Goal: Task Accomplishment & Management: Use online tool/utility

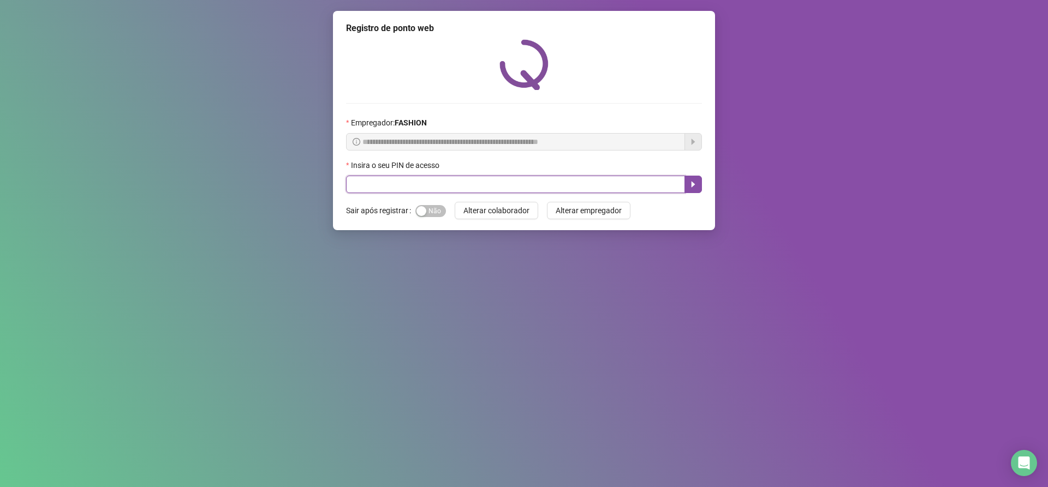
click at [368, 184] on input "text" at bounding box center [515, 184] width 339 height 17
type input "*****"
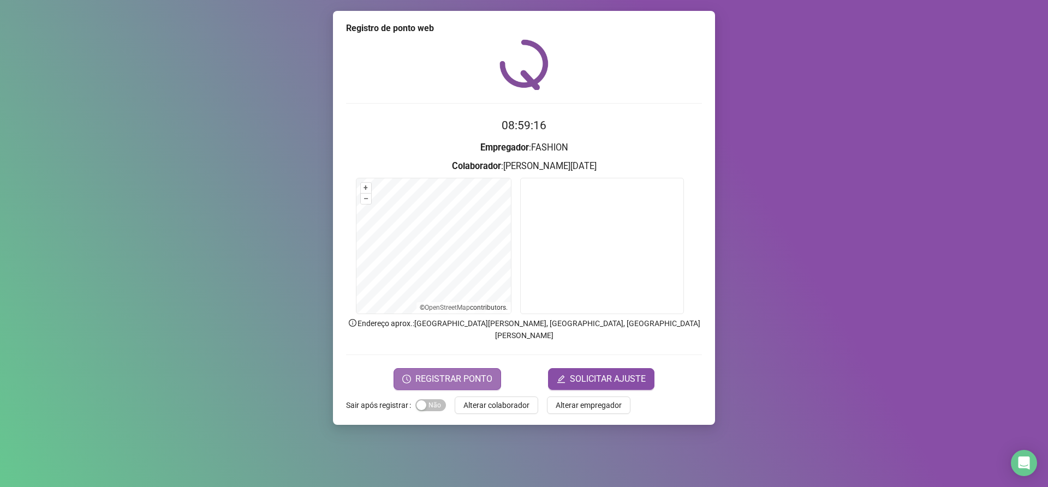
click at [454, 373] on span "REGISTRAR PONTO" at bounding box center [453, 379] width 77 height 13
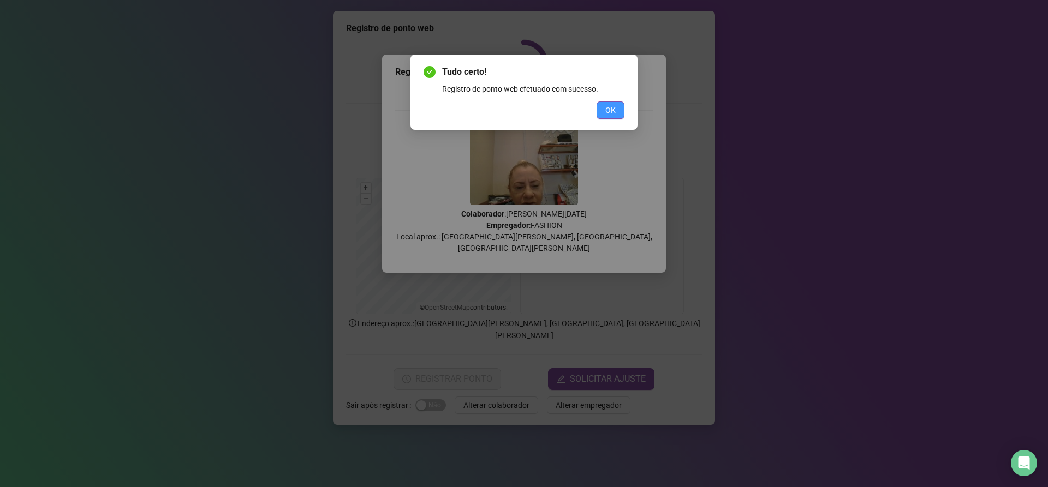
click at [611, 112] on span "OK" at bounding box center [610, 110] width 10 height 12
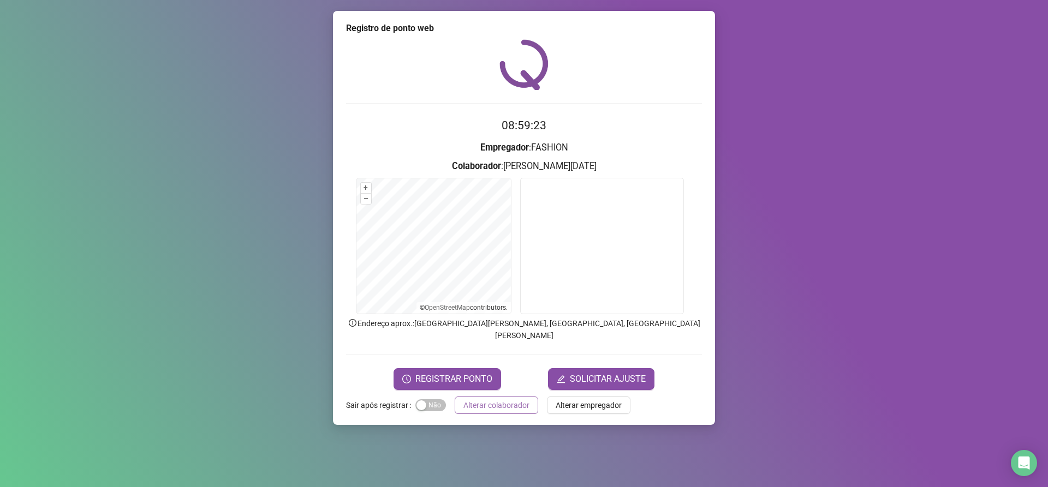
click at [490, 399] on span "Alterar colaborador" at bounding box center [496, 405] width 66 height 12
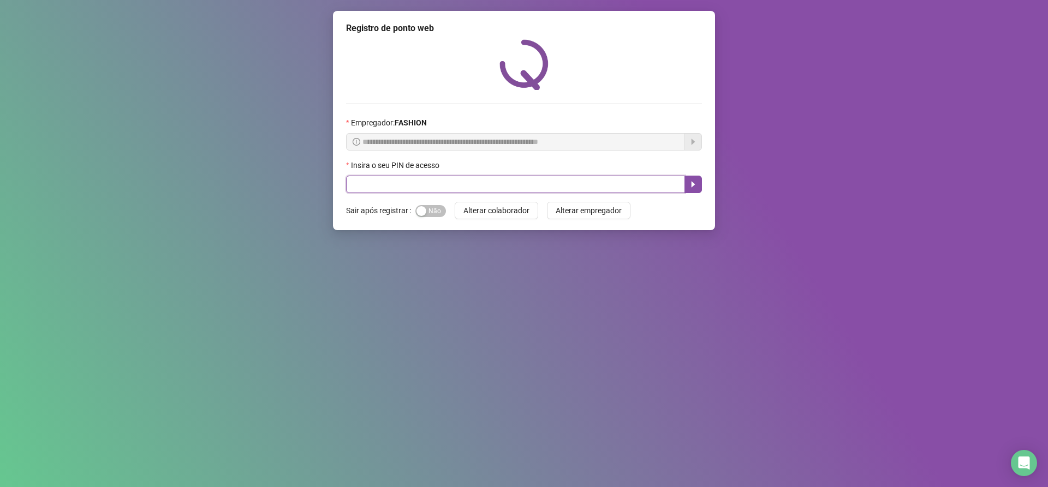
click at [356, 186] on input "text" at bounding box center [515, 184] width 339 height 17
type input "*****"
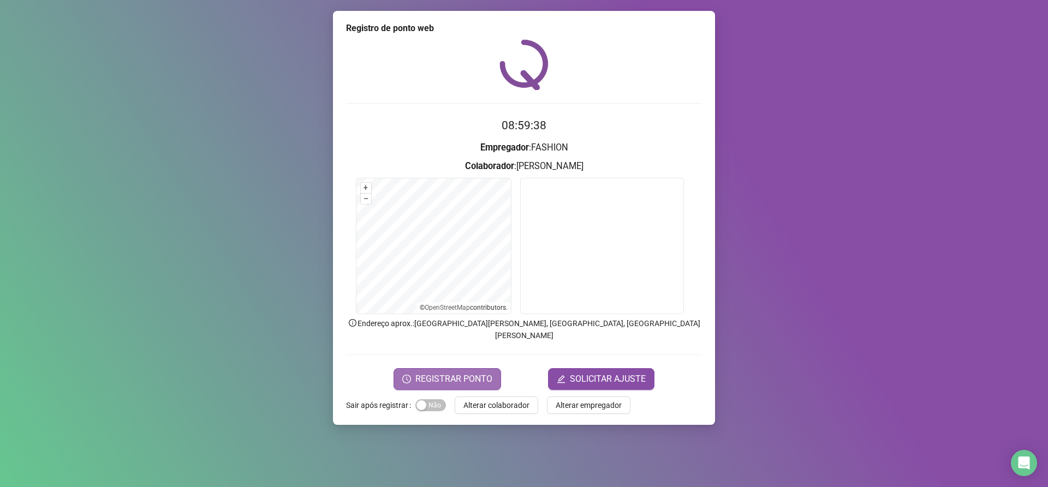
click at [449, 373] on span "REGISTRAR PONTO" at bounding box center [453, 379] width 77 height 13
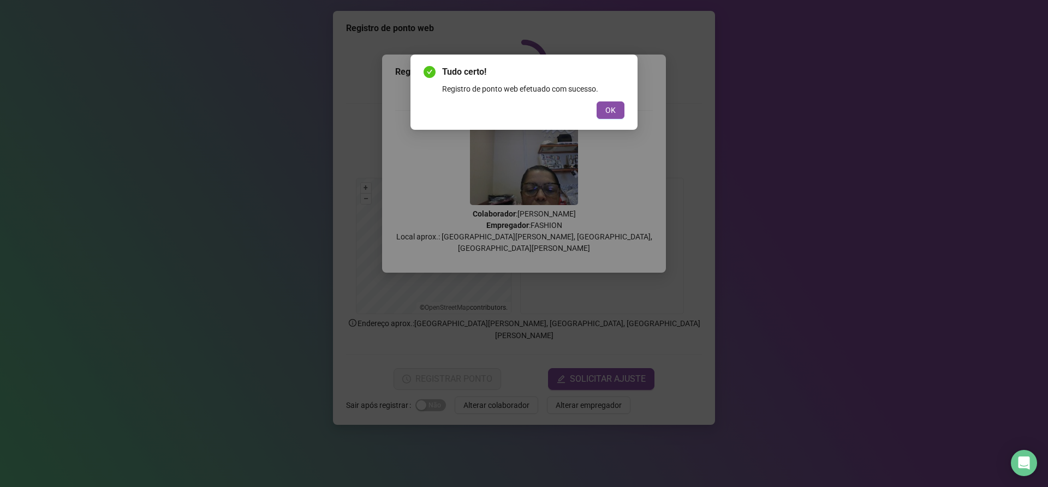
click at [610, 109] on span "OK" at bounding box center [610, 110] width 10 height 12
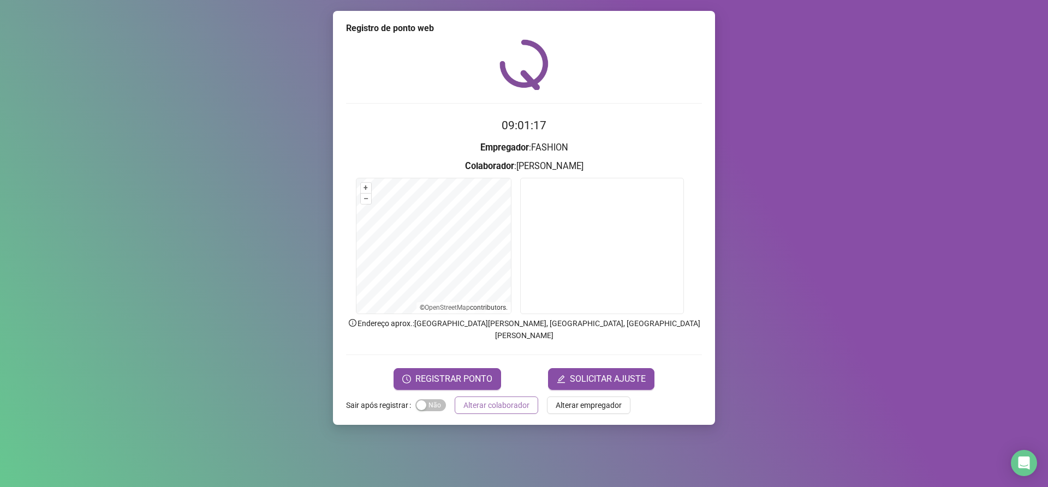
click at [496, 399] on span "Alterar colaborador" at bounding box center [496, 405] width 66 height 12
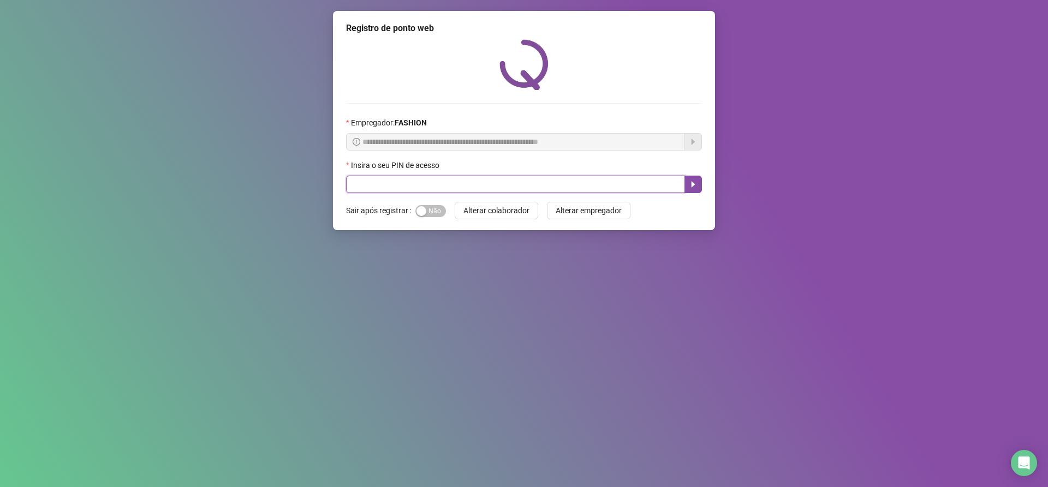
drag, startPoint x: 434, startPoint y: 181, endPoint x: 440, endPoint y: 179, distance: 6.4
click at [437, 181] on input "text" at bounding box center [515, 184] width 339 height 17
type input "*****"
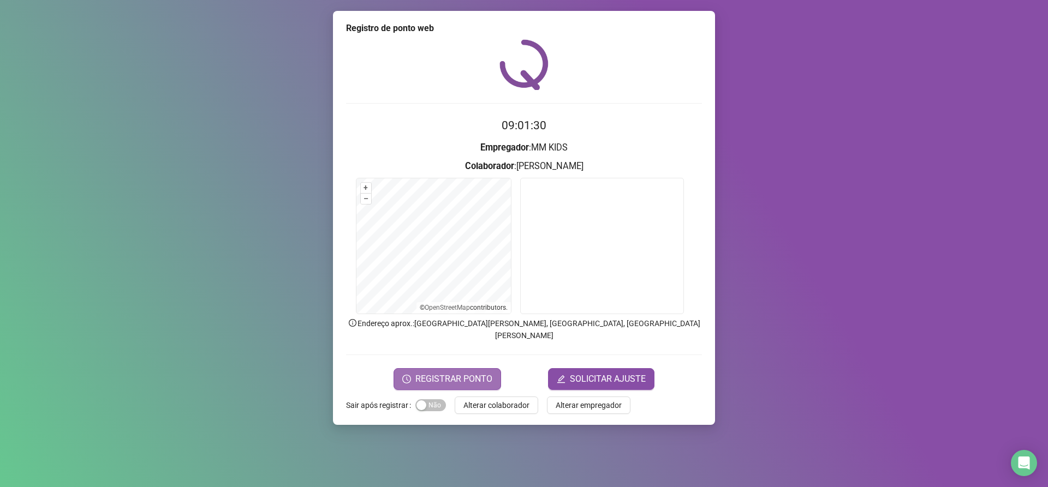
click at [441, 373] on span "REGISTRAR PONTO" at bounding box center [453, 379] width 77 height 13
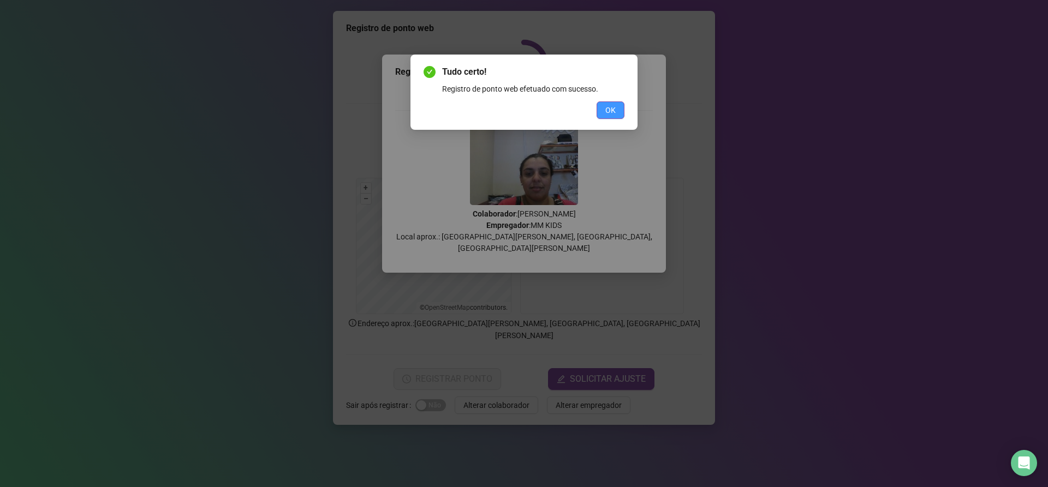
click at [612, 108] on span "OK" at bounding box center [610, 110] width 10 height 12
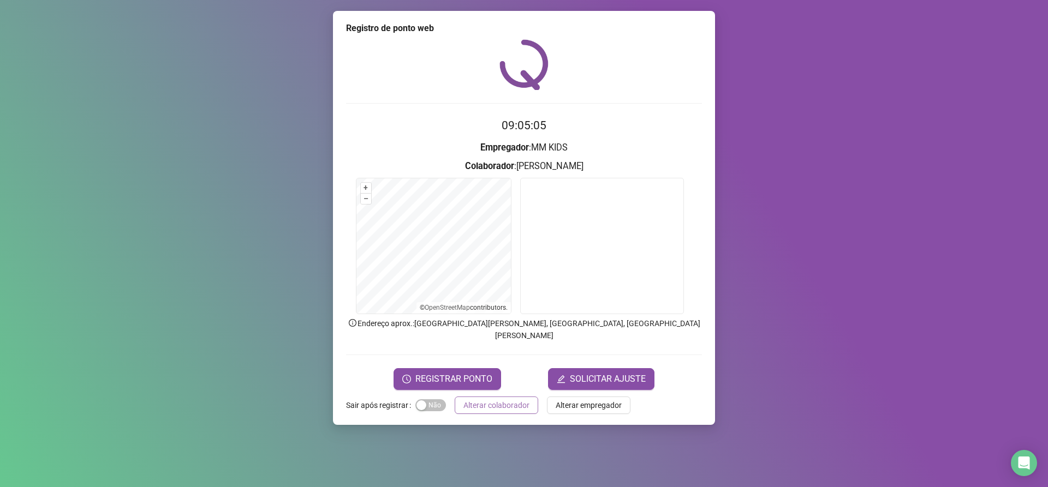
click at [496, 399] on span "Alterar colaborador" at bounding box center [496, 405] width 66 height 12
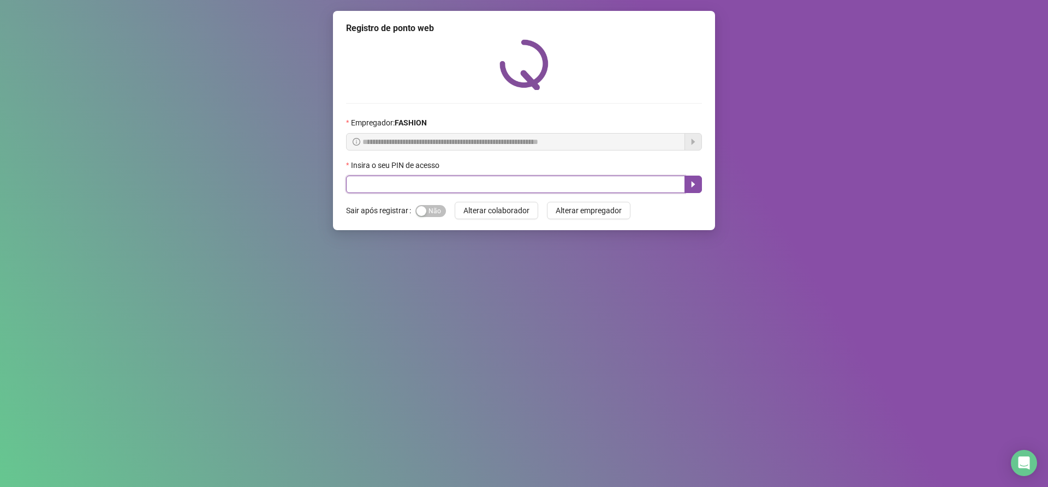
click at [411, 184] on input "text" at bounding box center [515, 184] width 339 height 17
type input "*****"
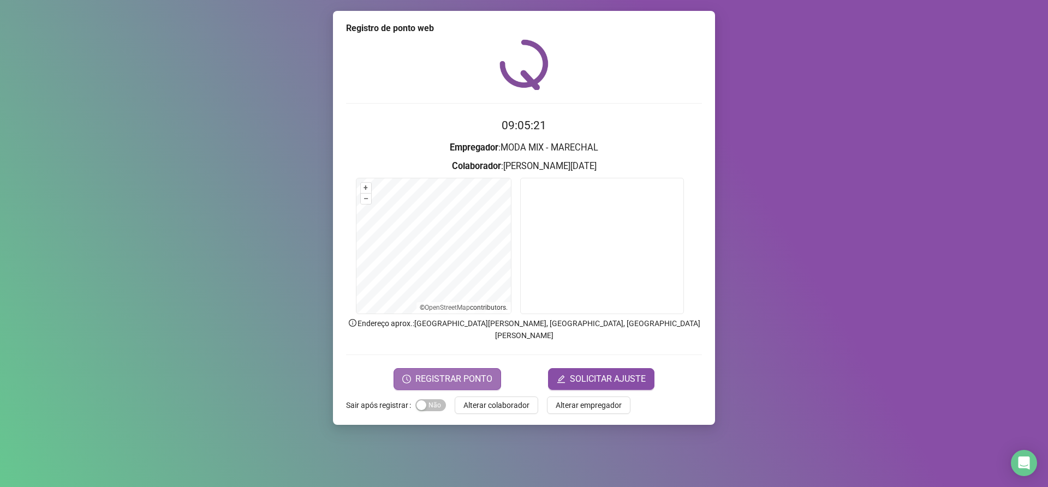
click at [476, 373] on span "REGISTRAR PONTO" at bounding box center [453, 379] width 77 height 13
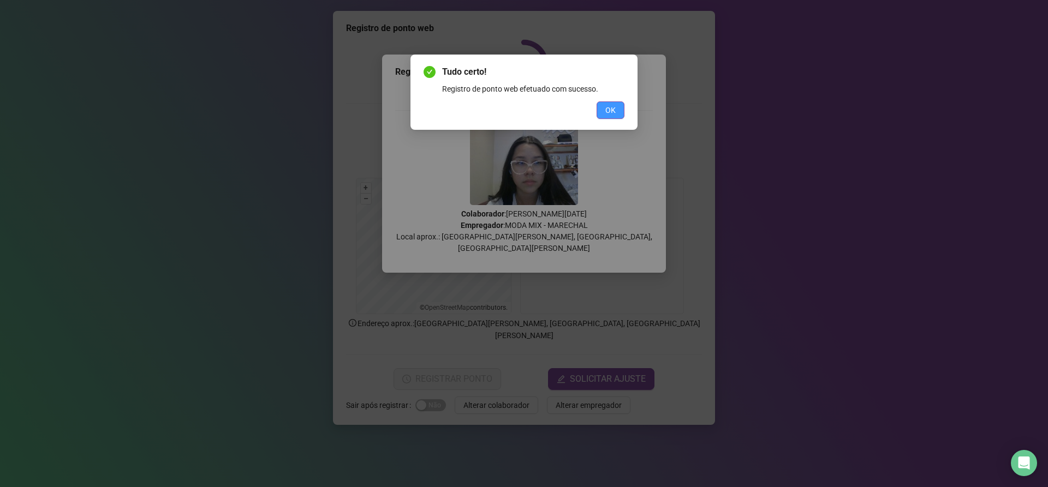
click at [602, 110] on button "OK" at bounding box center [611, 110] width 28 height 17
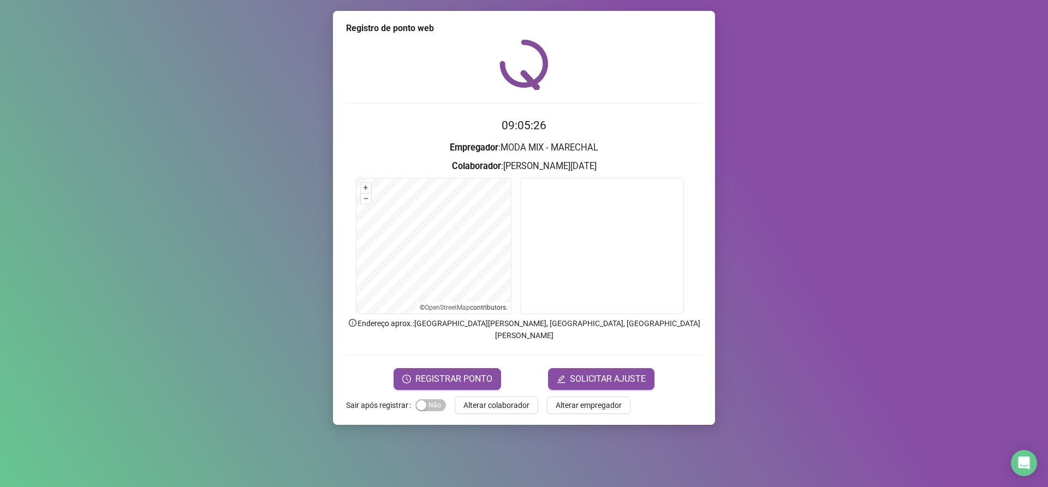
click at [496, 399] on span "Alterar colaborador" at bounding box center [496, 405] width 66 height 12
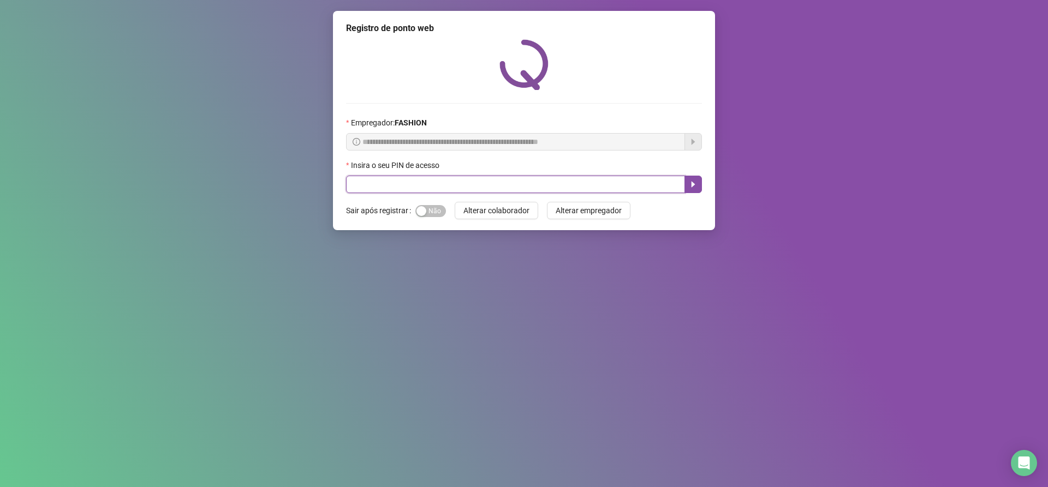
click at [421, 181] on input "text" at bounding box center [515, 184] width 339 height 17
type input "*****"
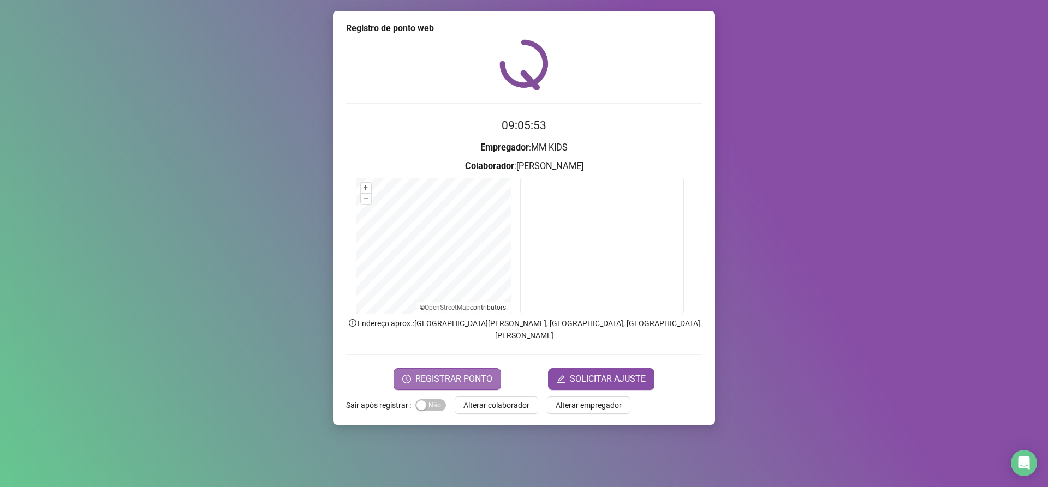
click at [471, 368] on button "REGISTRAR PONTO" at bounding box center [447, 379] width 108 height 22
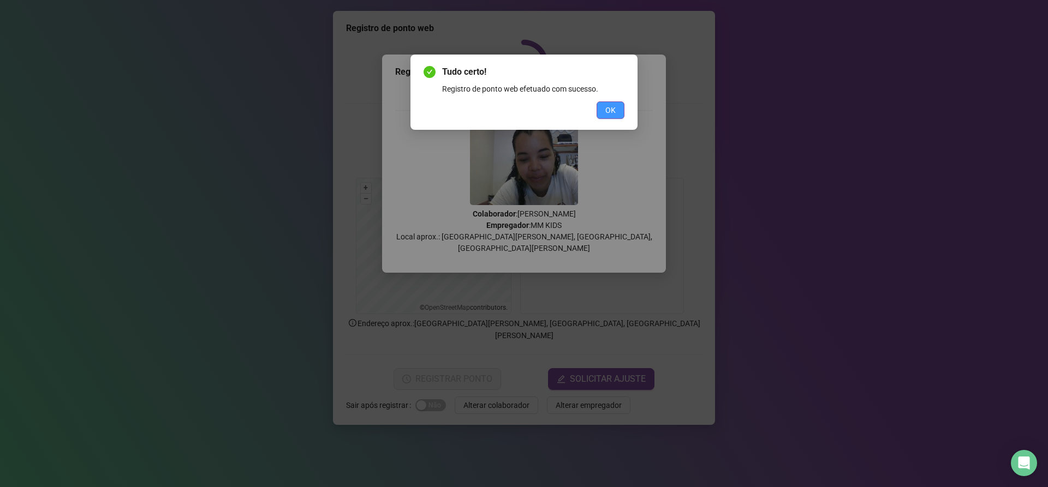
click at [607, 109] on span "OK" at bounding box center [610, 110] width 10 height 12
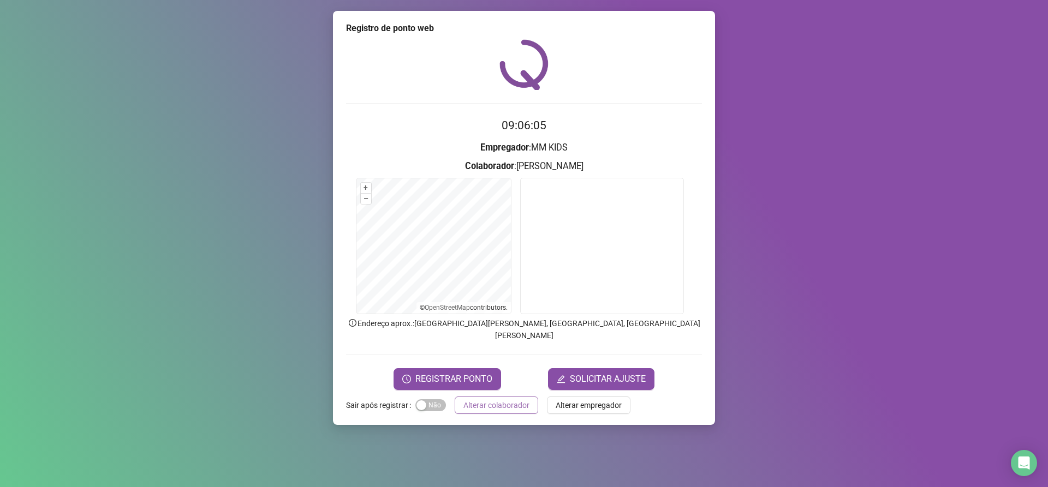
click at [480, 399] on span "Alterar colaborador" at bounding box center [496, 405] width 66 height 12
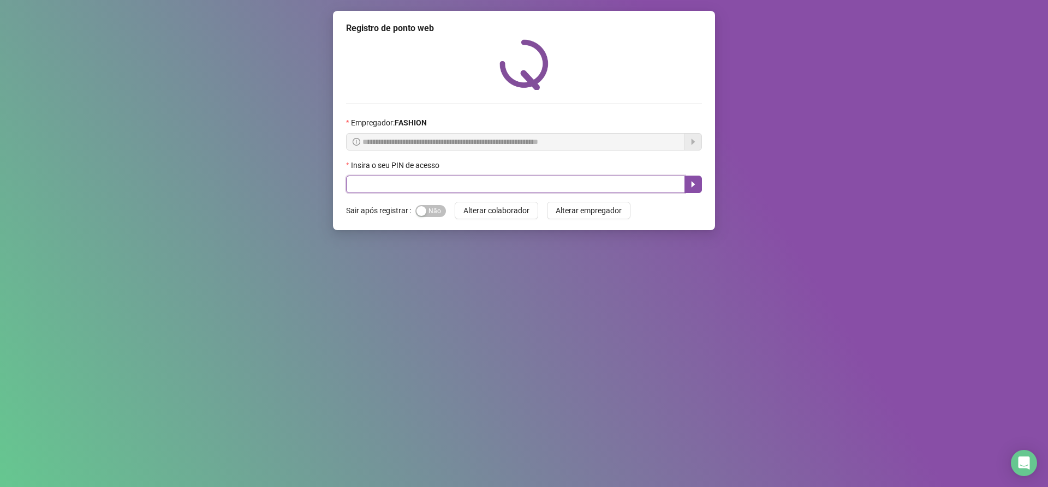
click at [439, 179] on input "text" at bounding box center [515, 184] width 339 height 17
type input "*****"
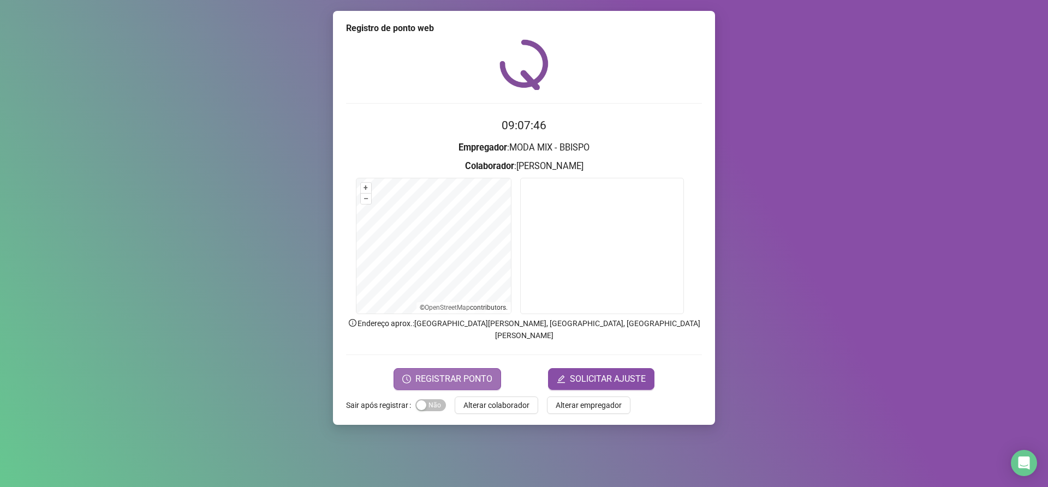
click at [480, 373] on span "REGISTRAR PONTO" at bounding box center [453, 379] width 77 height 13
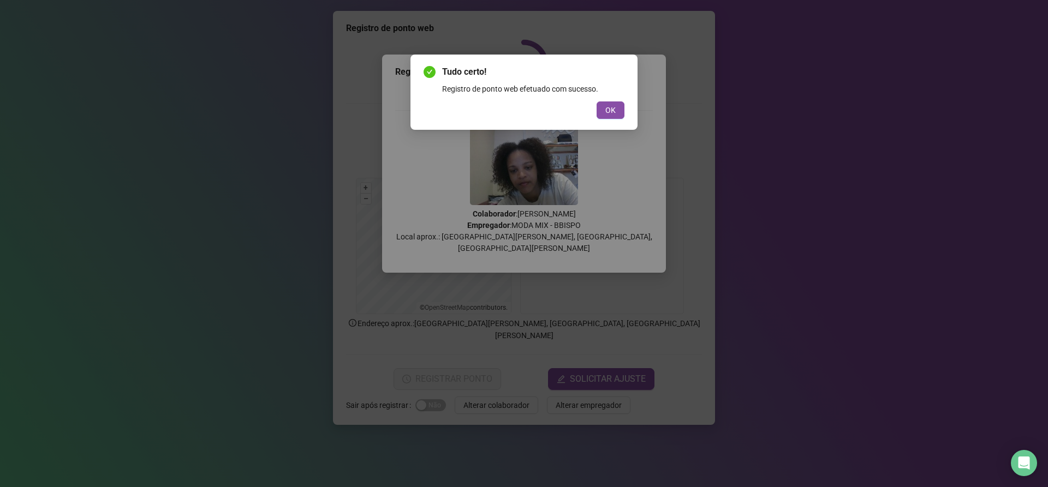
click at [611, 104] on span "OK" at bounding box center [610, 110] width 10 height 12
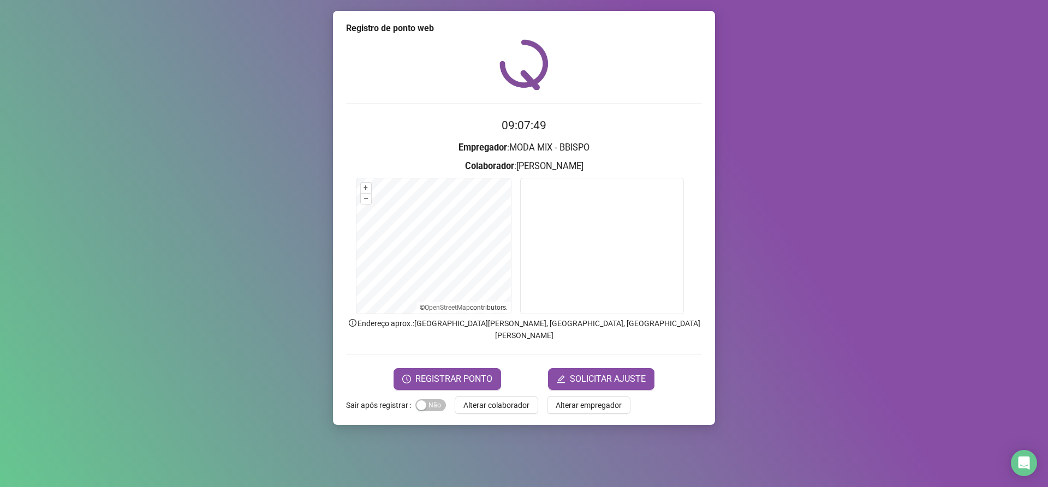
click at [445, 397] on form "Sair após registrar Sim Não Alterar colaborador Alterar empregador" at bounding box center [524, 405] width 356 height 17
click at [437, 399] on span "Sim Não" at bounding box center [430, 405] width 31 height 12
click at [478, 399] on span "Alterar colaborador" at bounding box center [496, 405] width 66 height 12
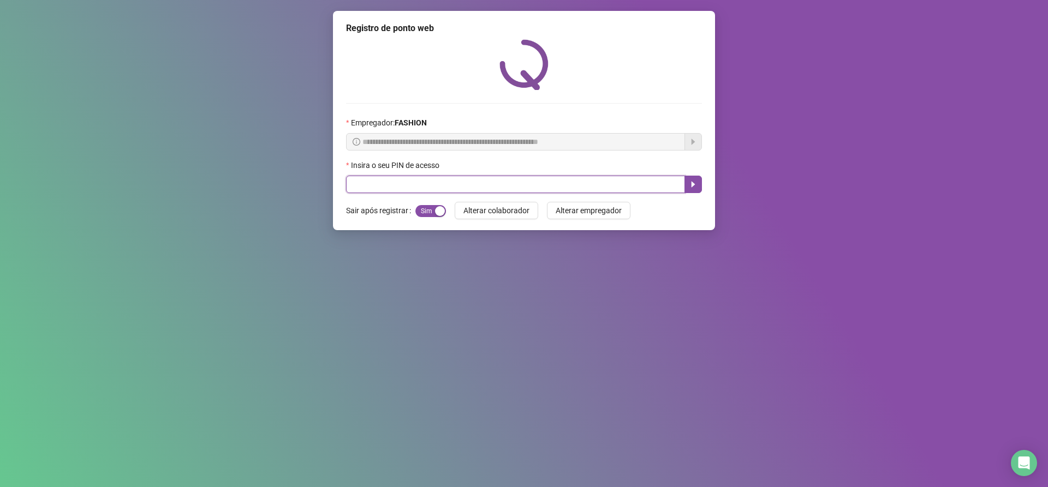
click at [354, 188] on input "text" at bounding box center [515, 184] width 339 height 17
type input "*****"
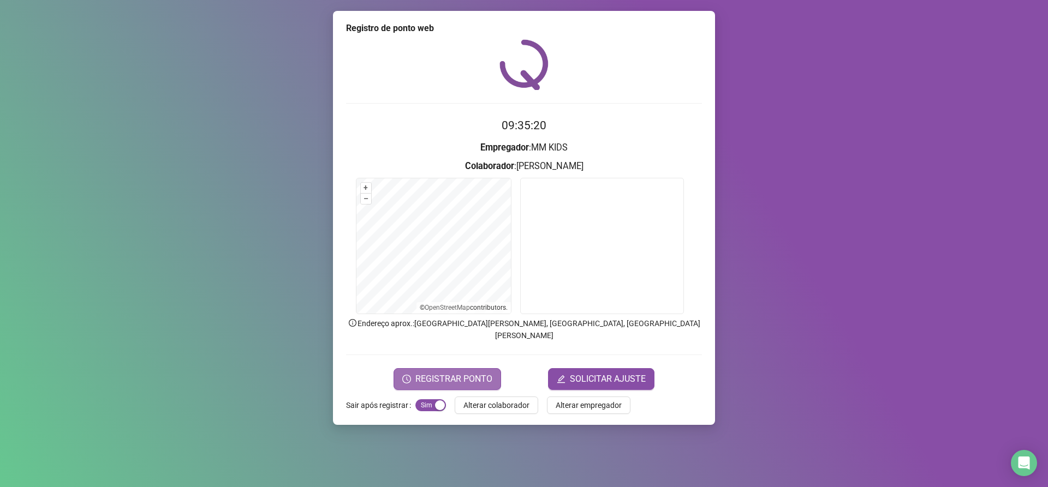
click at [476, 368] on button "REGISTRAR PONTO" at bounding box center [447, 379] width 108 height 22
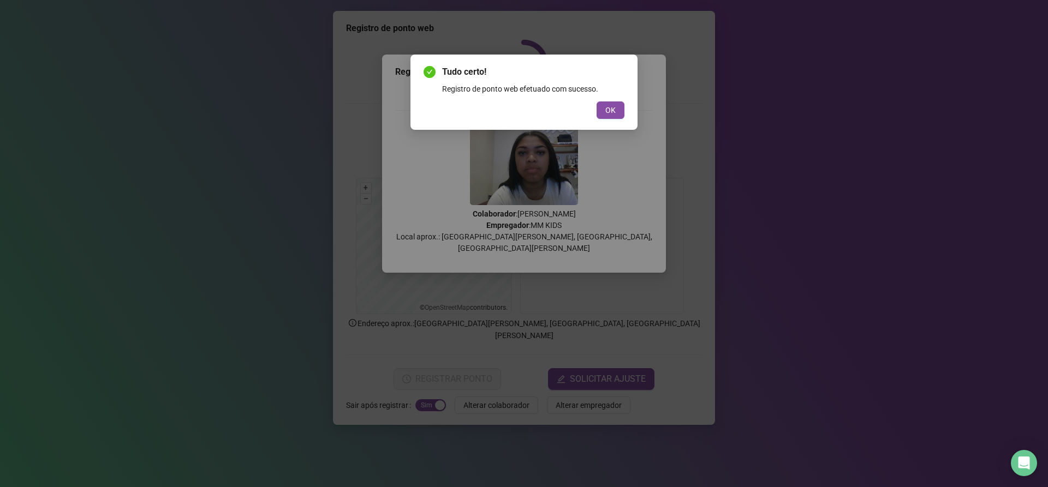
drag, startPoint x: 609, startPoint y: 106, endPoint x: 574, endPoint y: 119, distance: 37.1
click at [609, 106] on span "OK" at bounding box center [610, 110] width 10 height 12
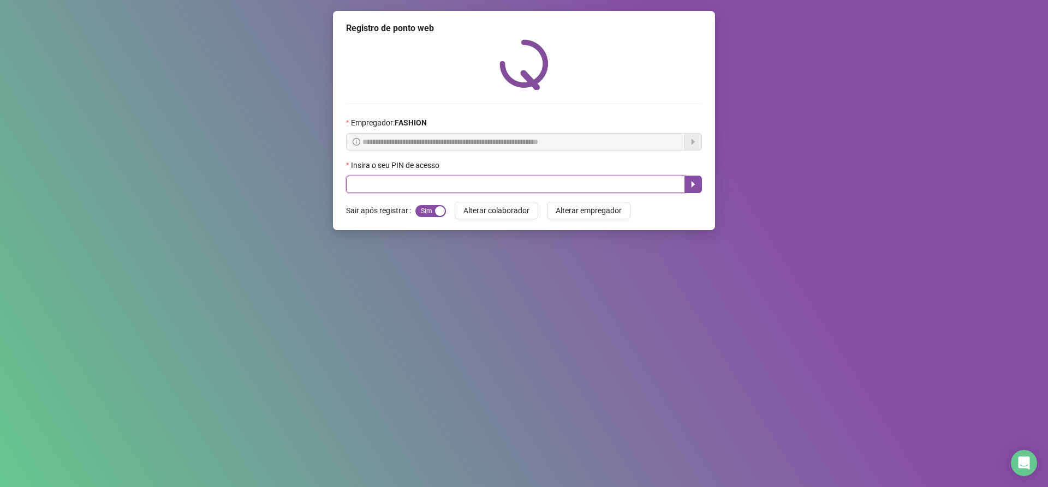
click at [405, 187] on input "text" at bounding box center [515, 184] width 339 height 17
type input "*****"
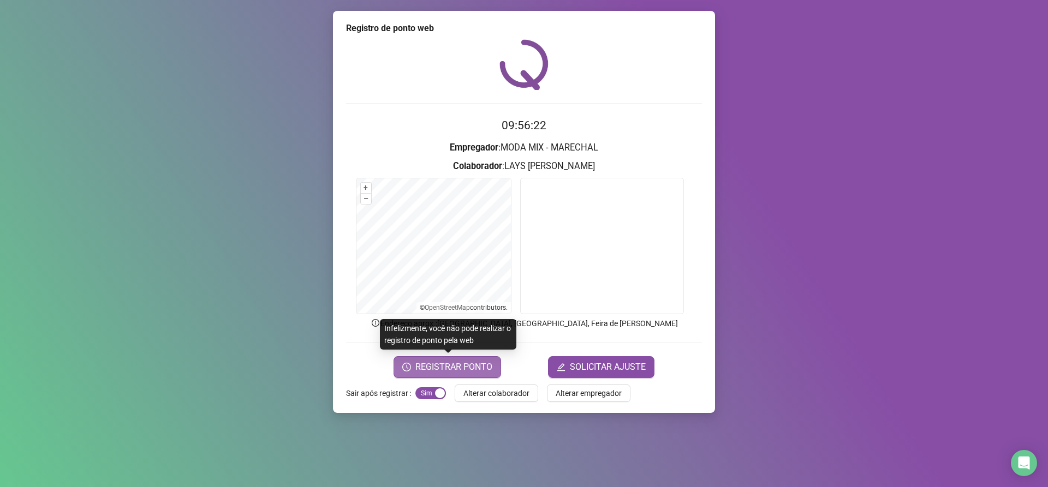
click at [464, 367] on span "REGISTRAR PONTO" at bounding box center [453, 367] width 77 height 13
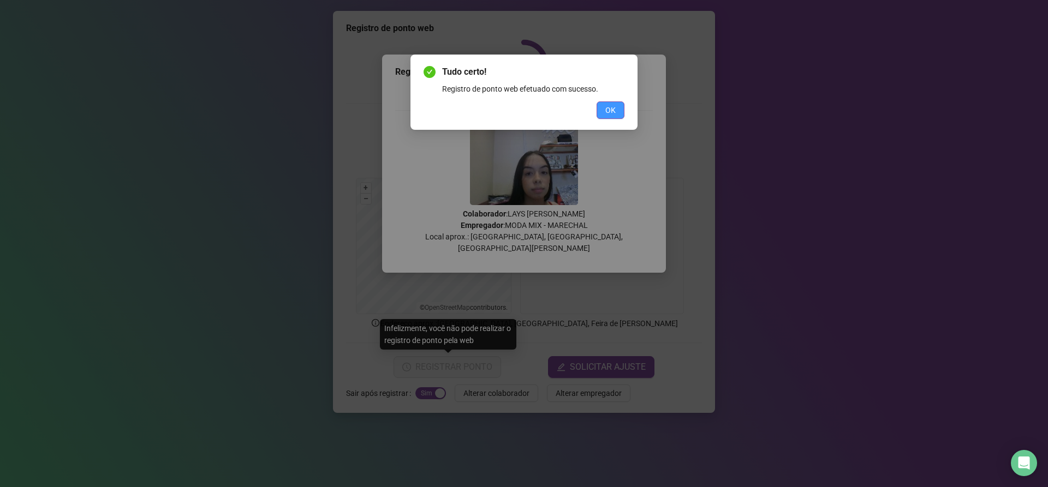
click at [622, 112] on button "OK" at bounding box center [611, 110] width 28 height 17
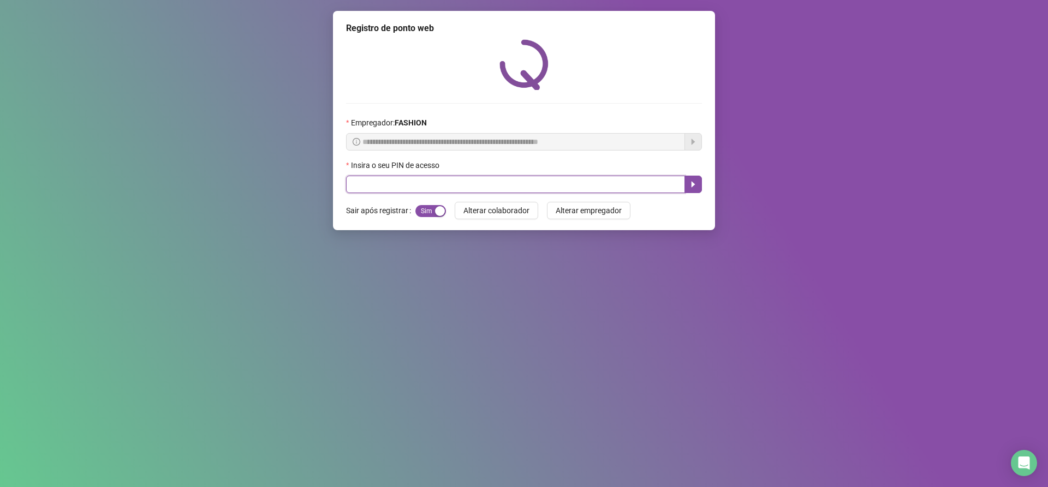
click at [441, 192] on input "text" at bounding box center [515, 184] width 339 height 17
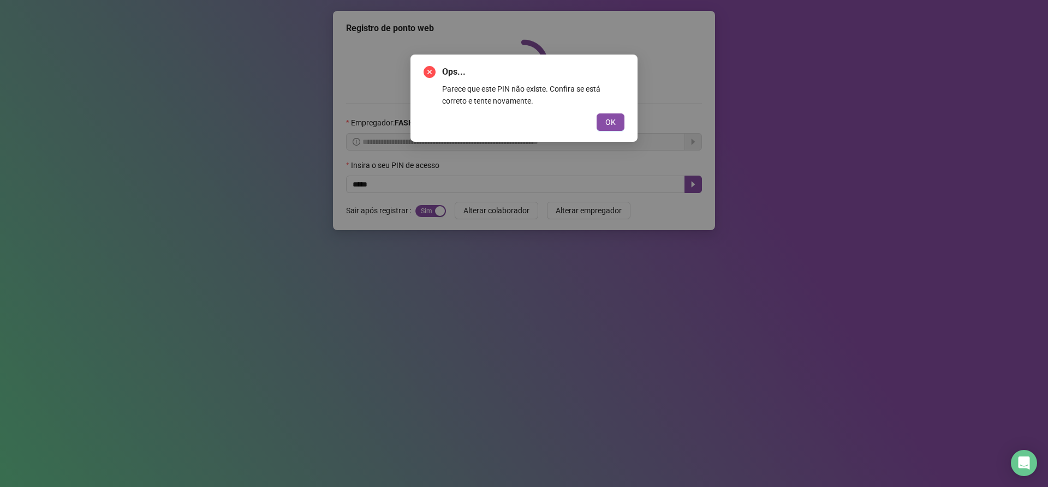
click at [623, 127] on button "OK" at bounding box center [611, 122] width 28 height 17
click at [612, 120] on span "OK" at bounding box center [610, 122] width 10 height 12
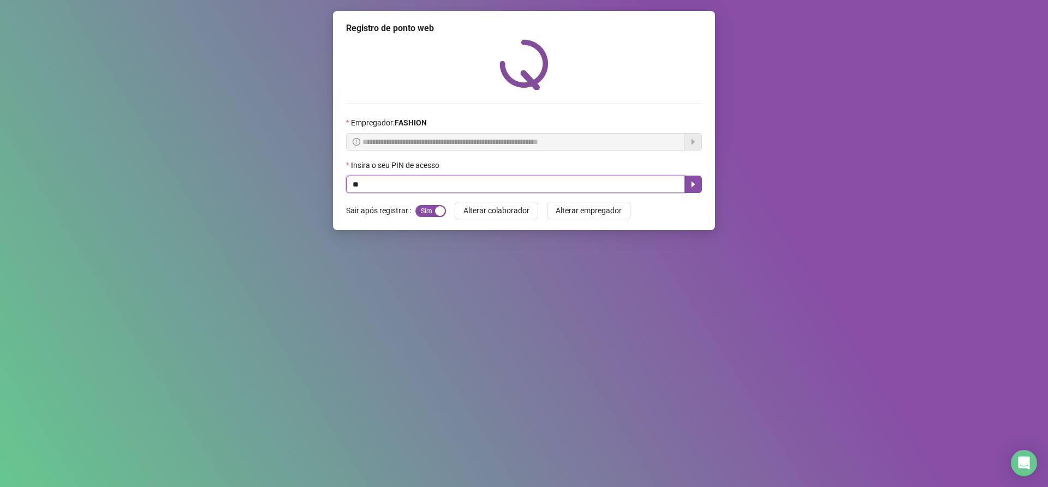
type input "*"
type input "*****"
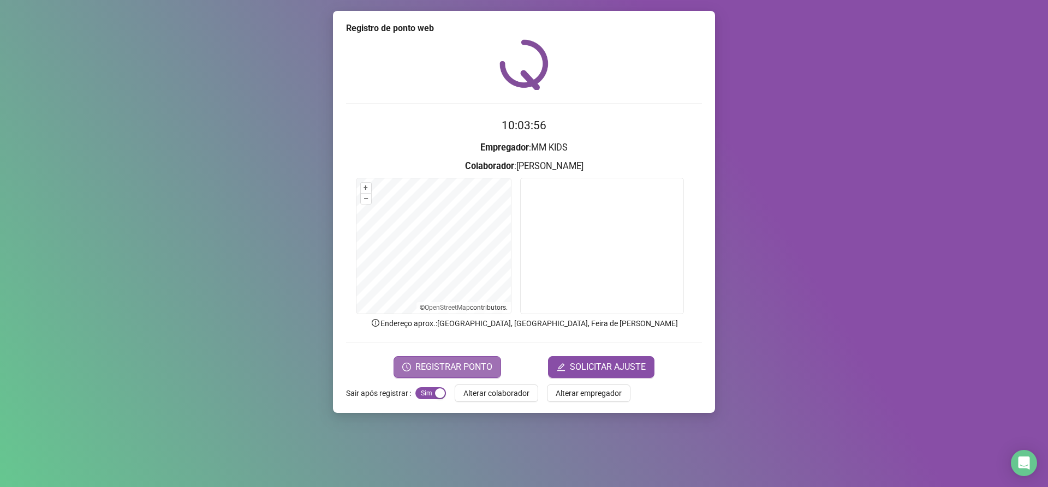
drag, startPoint x: 466, startPoint y: 351, endPoint x: 471, endPoint y: 377, distance: 26.1
click at [468, 362] on form "10:03:56 Empregador : MM KIDS Colaborador : [PERSON_NAME] + – ⇧ › © OpenStreetM…" at bounding box center [524, 247] width 356 height 261
drag, startPoint x: 473, startPoint y: 380, endPoint x: 479, endPoint y: 381, distance: 6.8
click at [479, 381] on div "Registro de ponto web 10:03:57 Empregador : MM KIDS Colaborador : [PERSON_NAME]…" at bounding box center [524, 212] width 382 height 402
click at [495, 363] on button "REGISTRAR PONTO" at bounding box center [447, 367] width 108 height 22
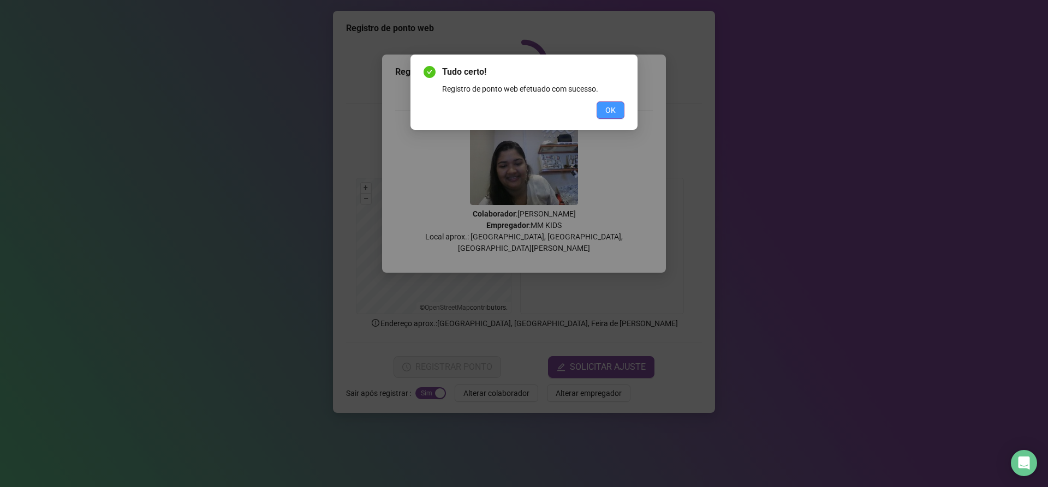
click at [620, 109] on button "OK" at bounding box center [611, 110] width 28 height 17
